Goal: Check status: Check status

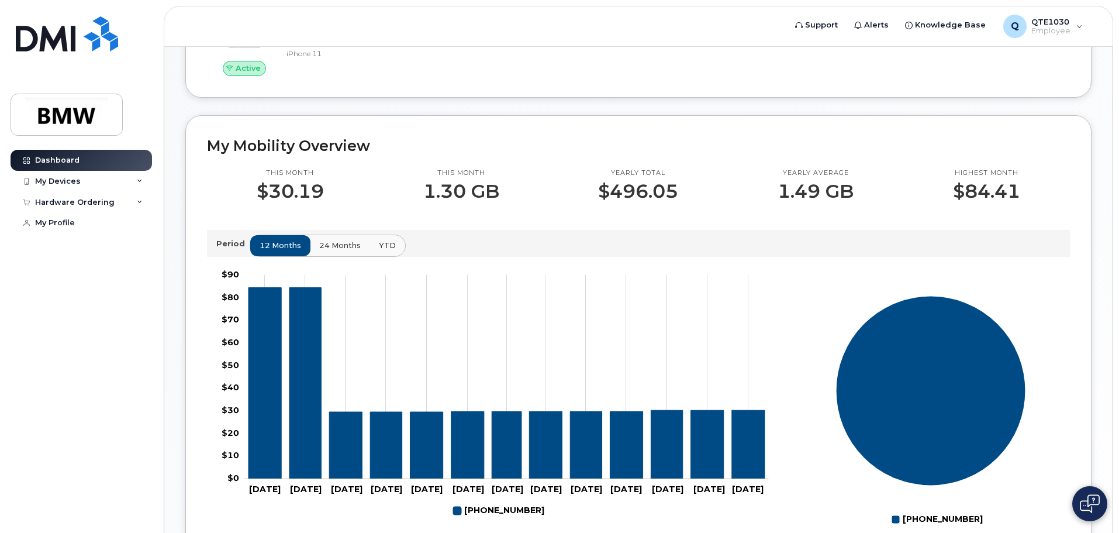
scroll to position [292, 0]
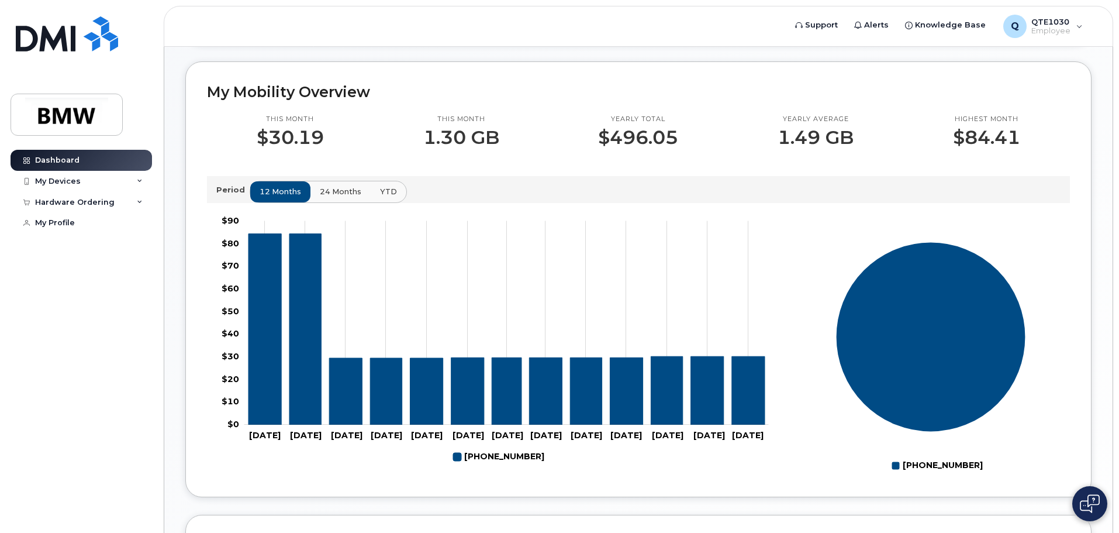
click at [344, 196] on button "24 months" at bounding box center [340, 191] width 61 height 21
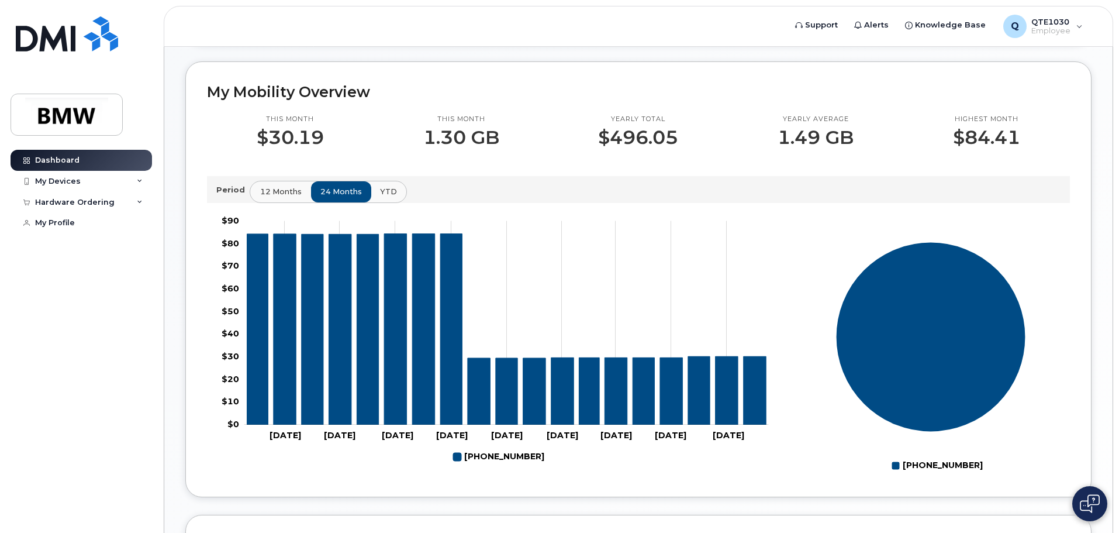
click at [284, 197] on span "12 months" at bounding box center [281, 191] width 42 height 11
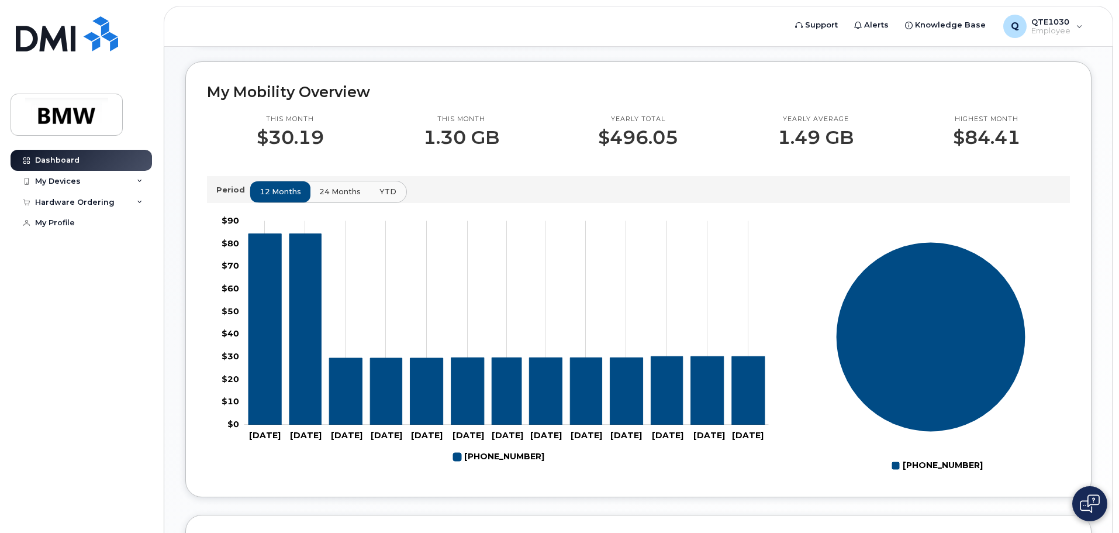
click at [387, 197] on span "YTD" at bounding box center [388, 191] width 17 height 11
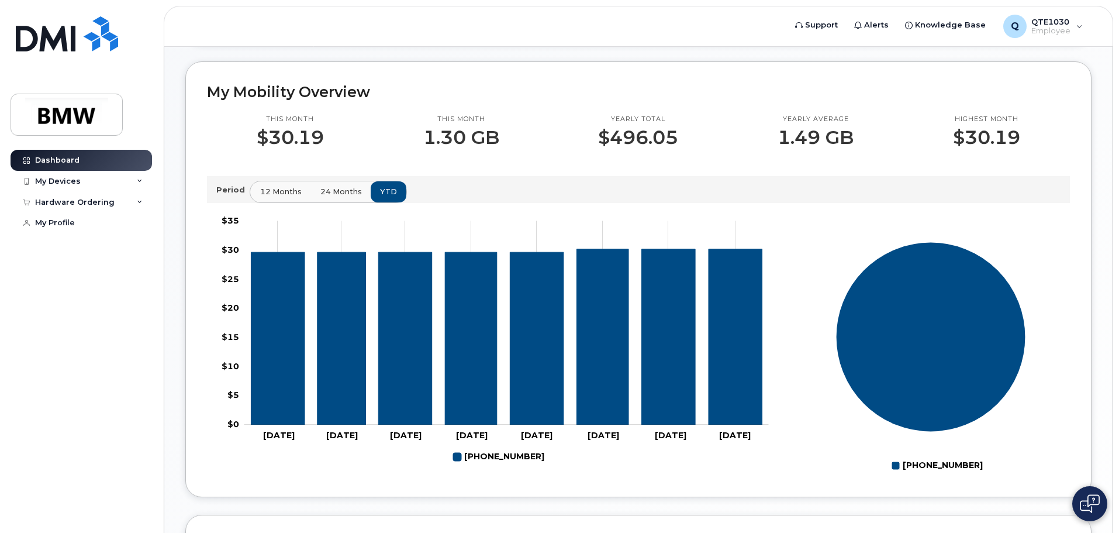
click at [260, 197] on span "12 months" at bounding box center [281, 191] width 42 height 11
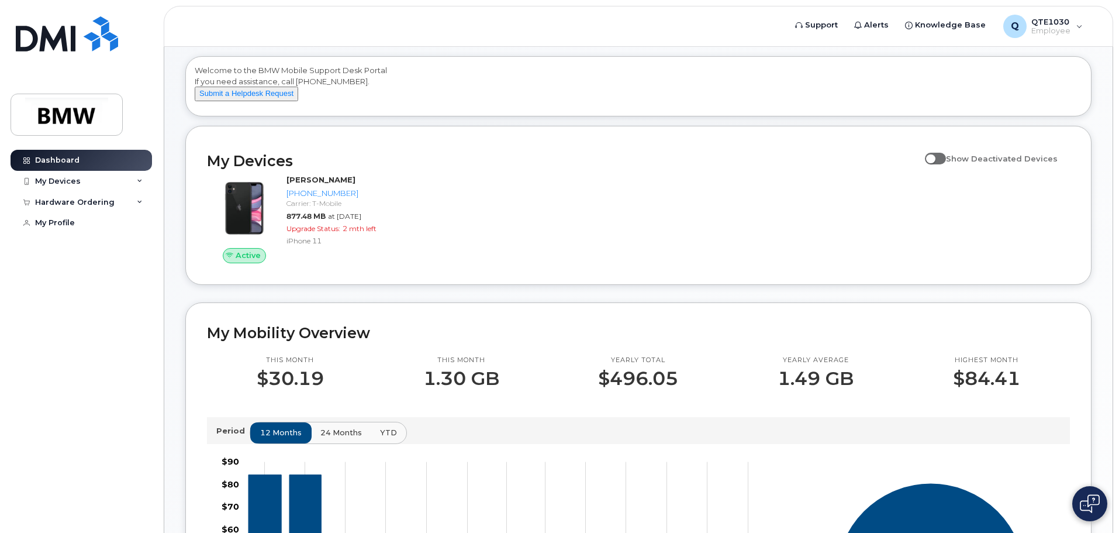
scroll to position [0, 0]
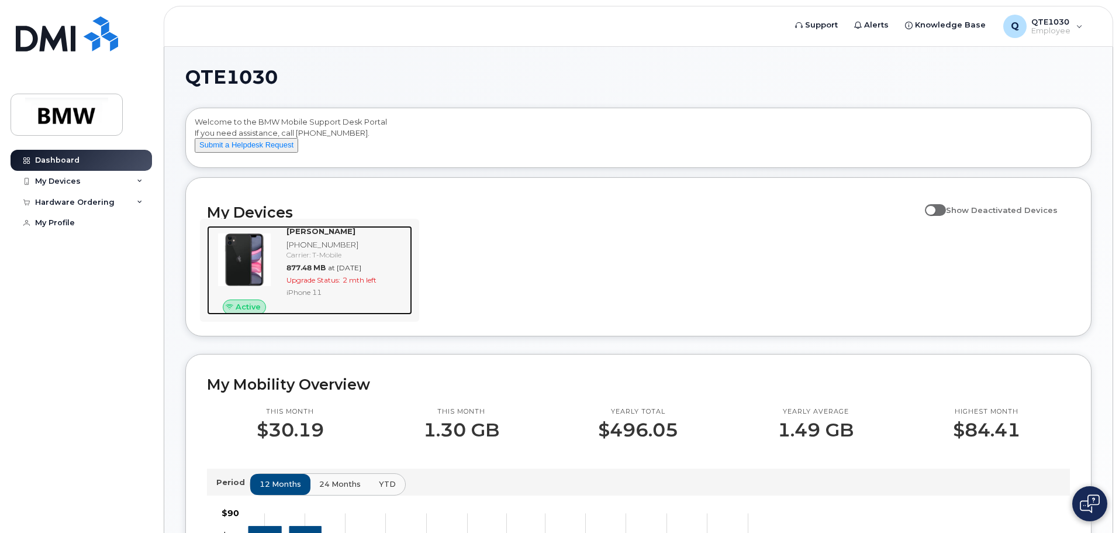
click at [339, 284] on span "Upgrade Status:" at bounding box center [314, 279] width 54 height 9
click at [239, 312] on span "Active" at bounding box center [248, 306] width 25 height 11
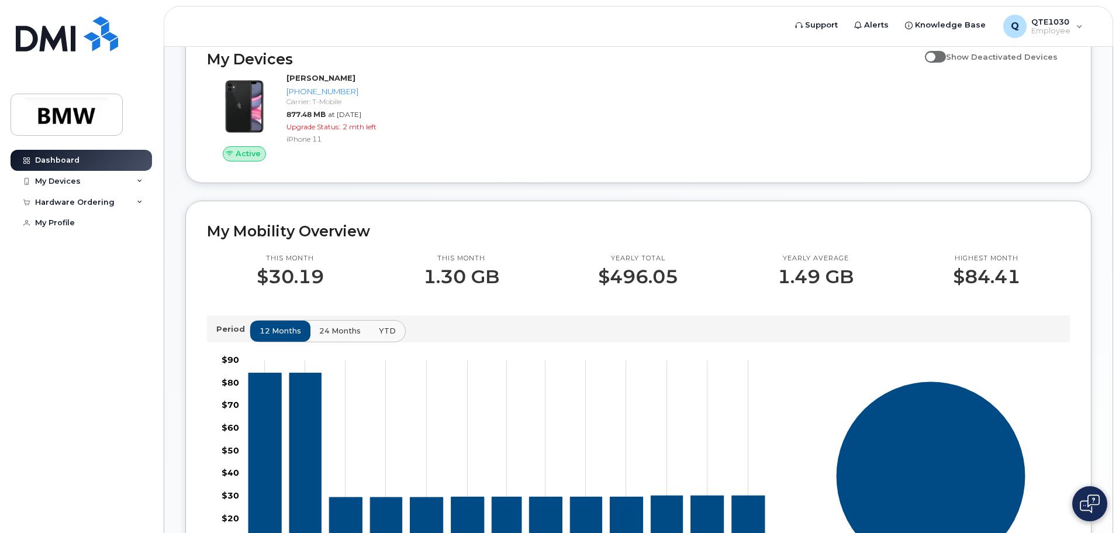
scroll to position [292, 0]
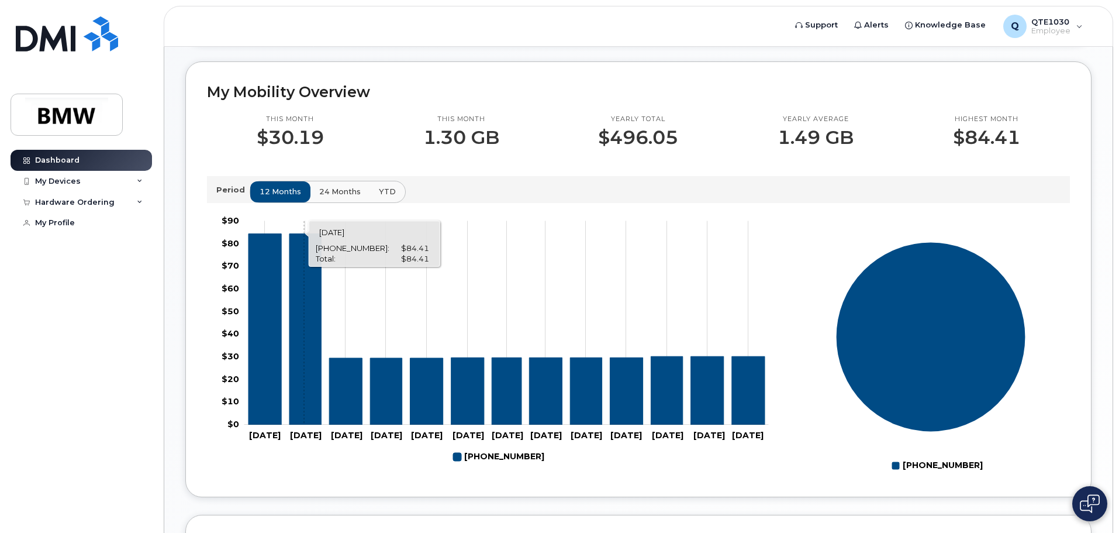
click at [304, 344] on icon "864-518-6375" at bounding box center [305, 328] width 32 height 191
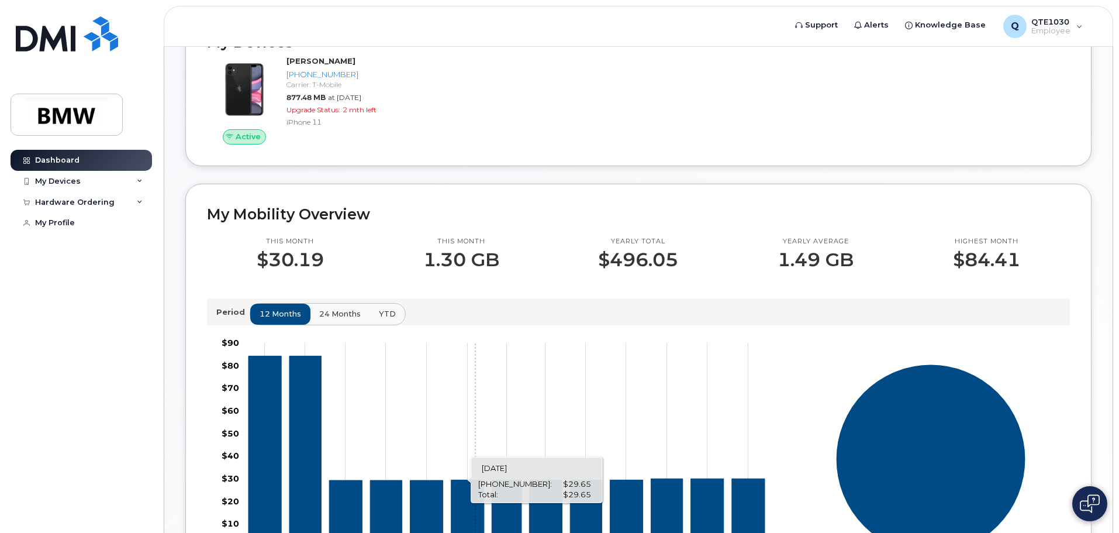
scroll to position [0, 0]
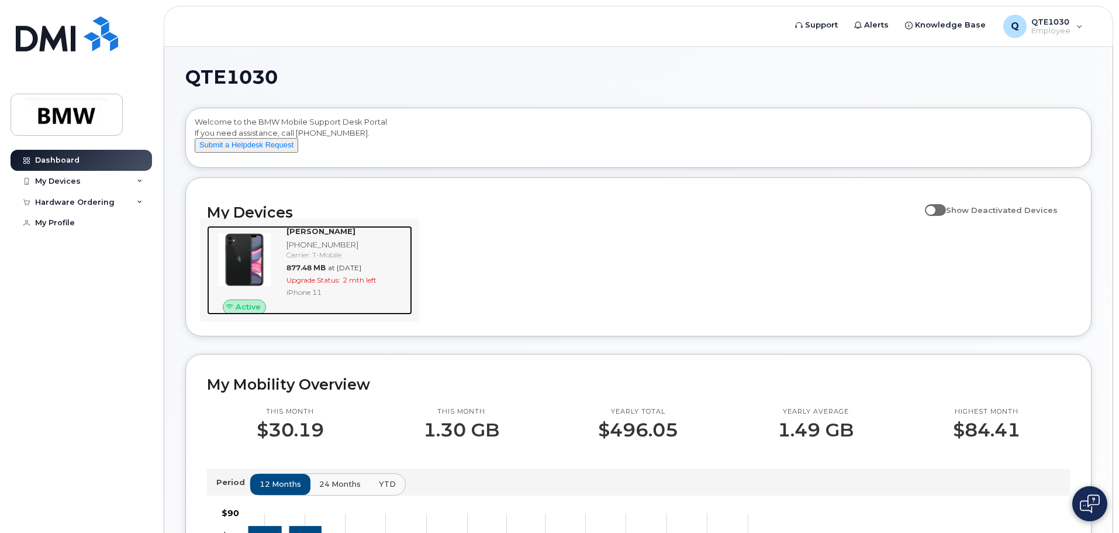
click at [247, 312] on span "Active" at bounding box center [248, 306] width 25 height 11
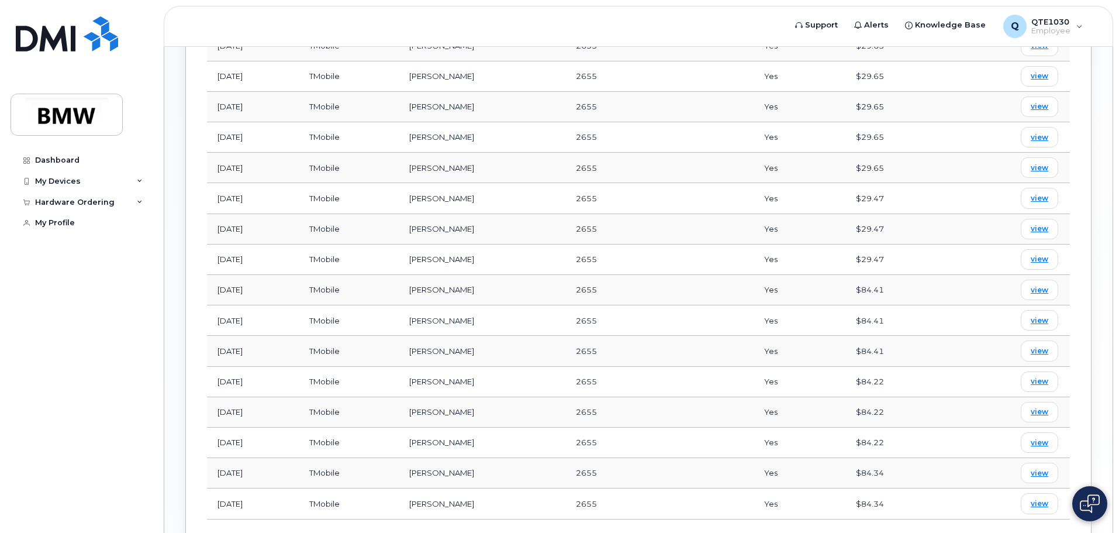
scroll to position [391, 0]
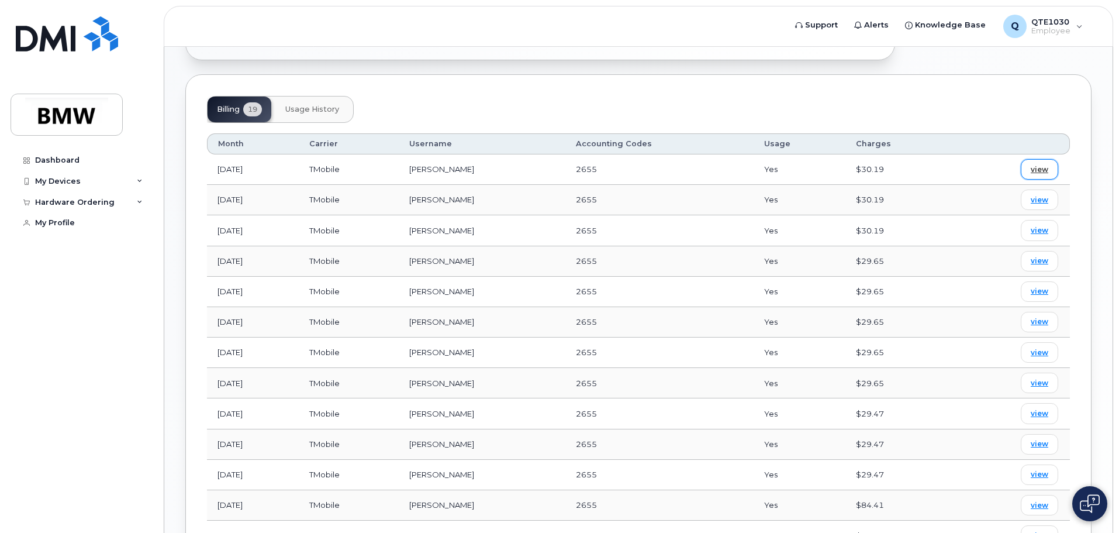
click at [1037, 168] on span "view" at bounding box center [1040, 169] width 18 height 11
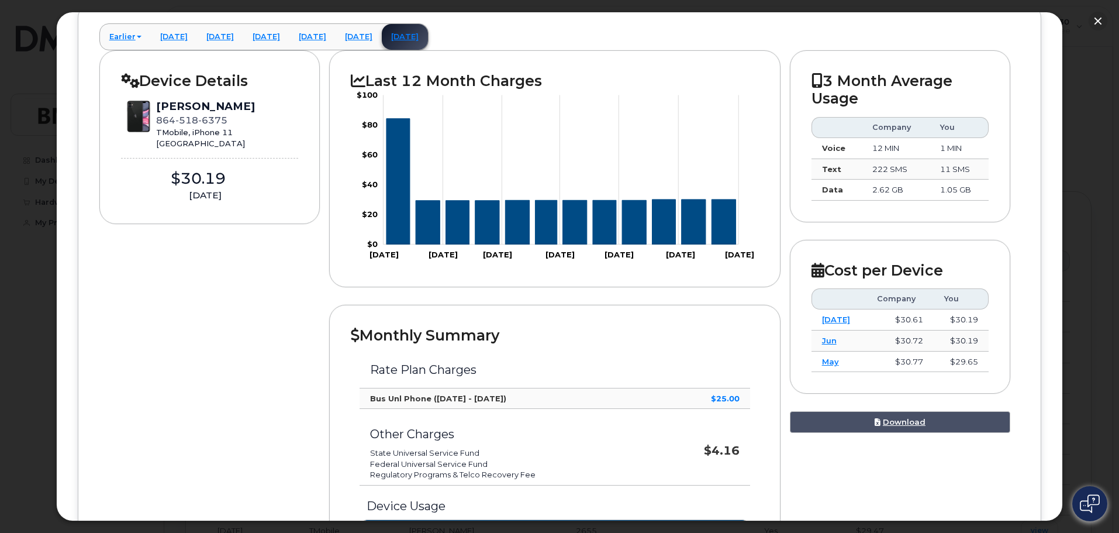
scroll to position [0, 0]
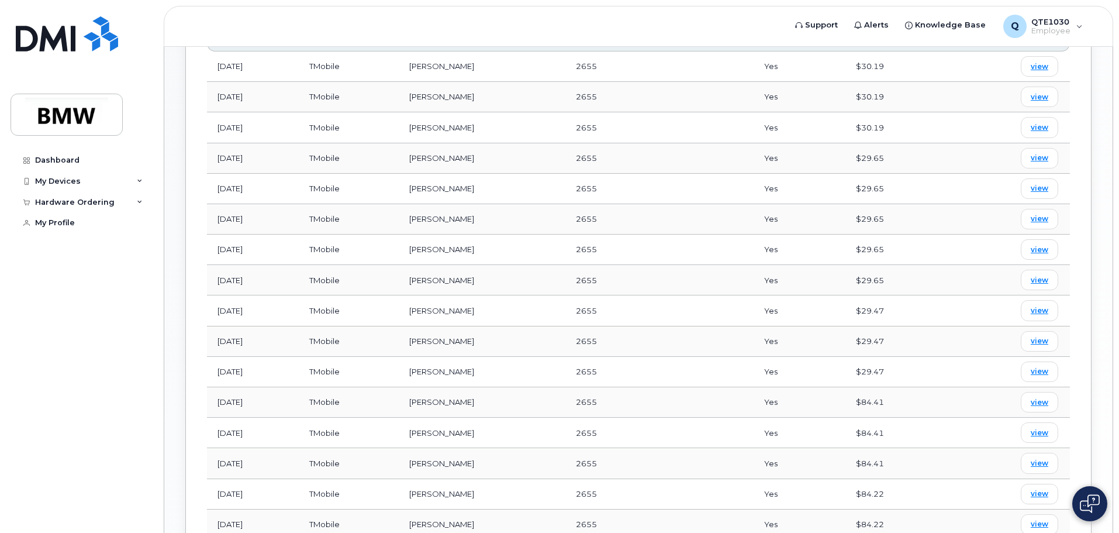
scroll to position [474, 0]
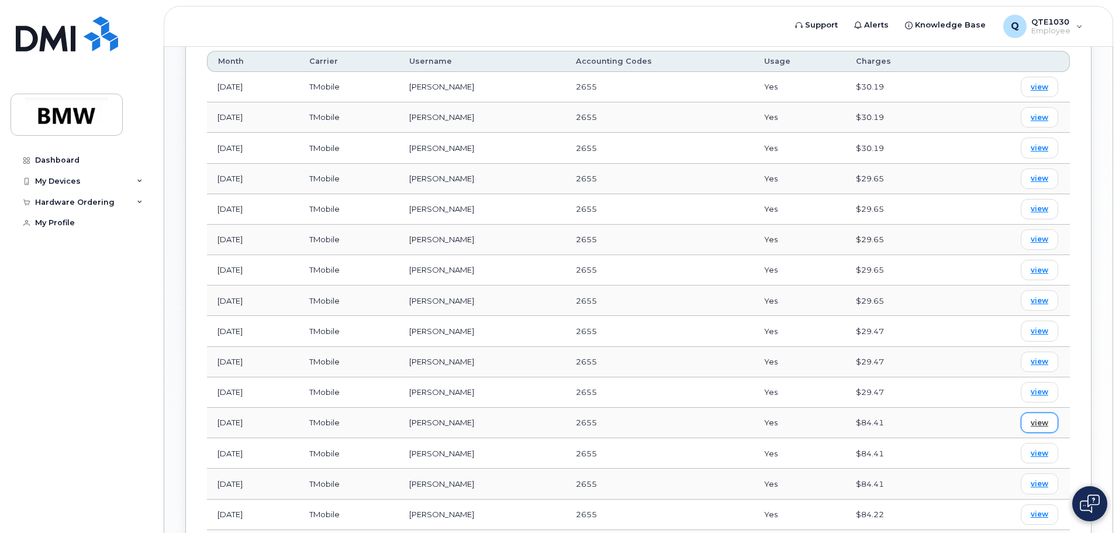
click at [1048, 422] on span "view" at bounding box center [1040, 423] width 18 height 11
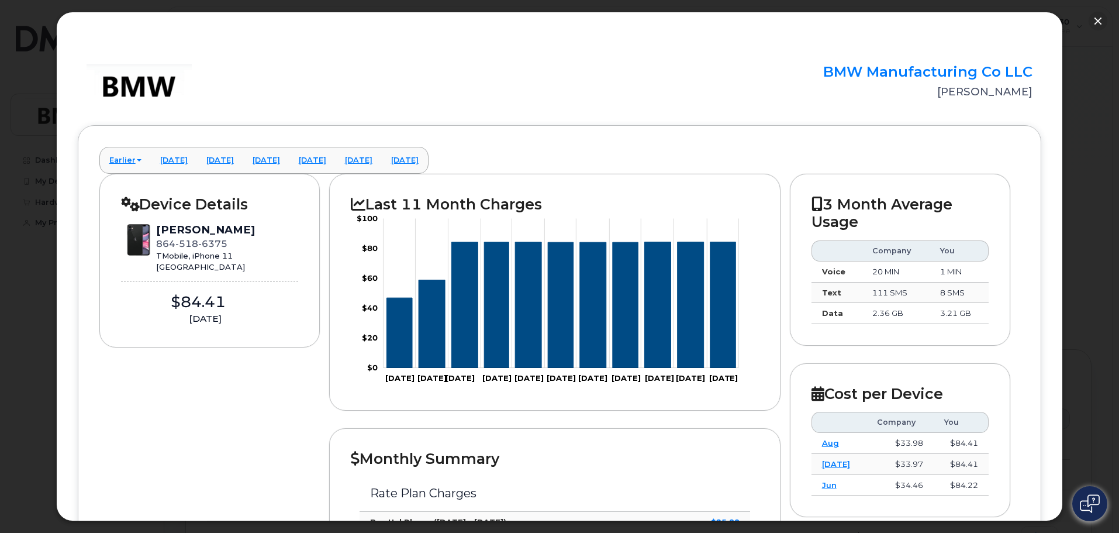
scroll to position [64, 0]
click at [1097, 18] on button "button" at bounding box center [1098, 21] width 19 height 19
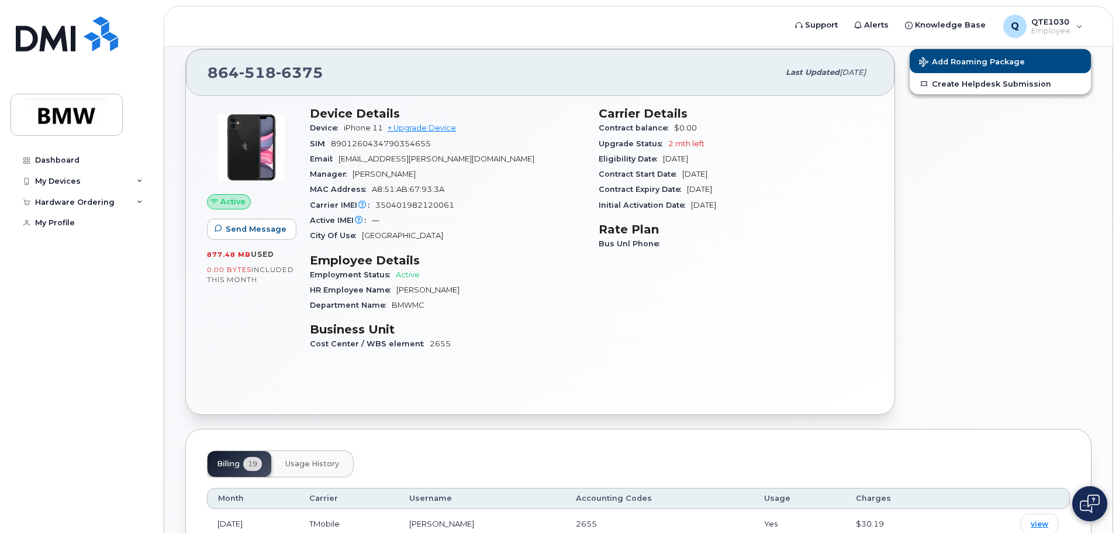
scroll to position [0, 0]
